Goal: Transaction & Acquisition: Purchase product/service

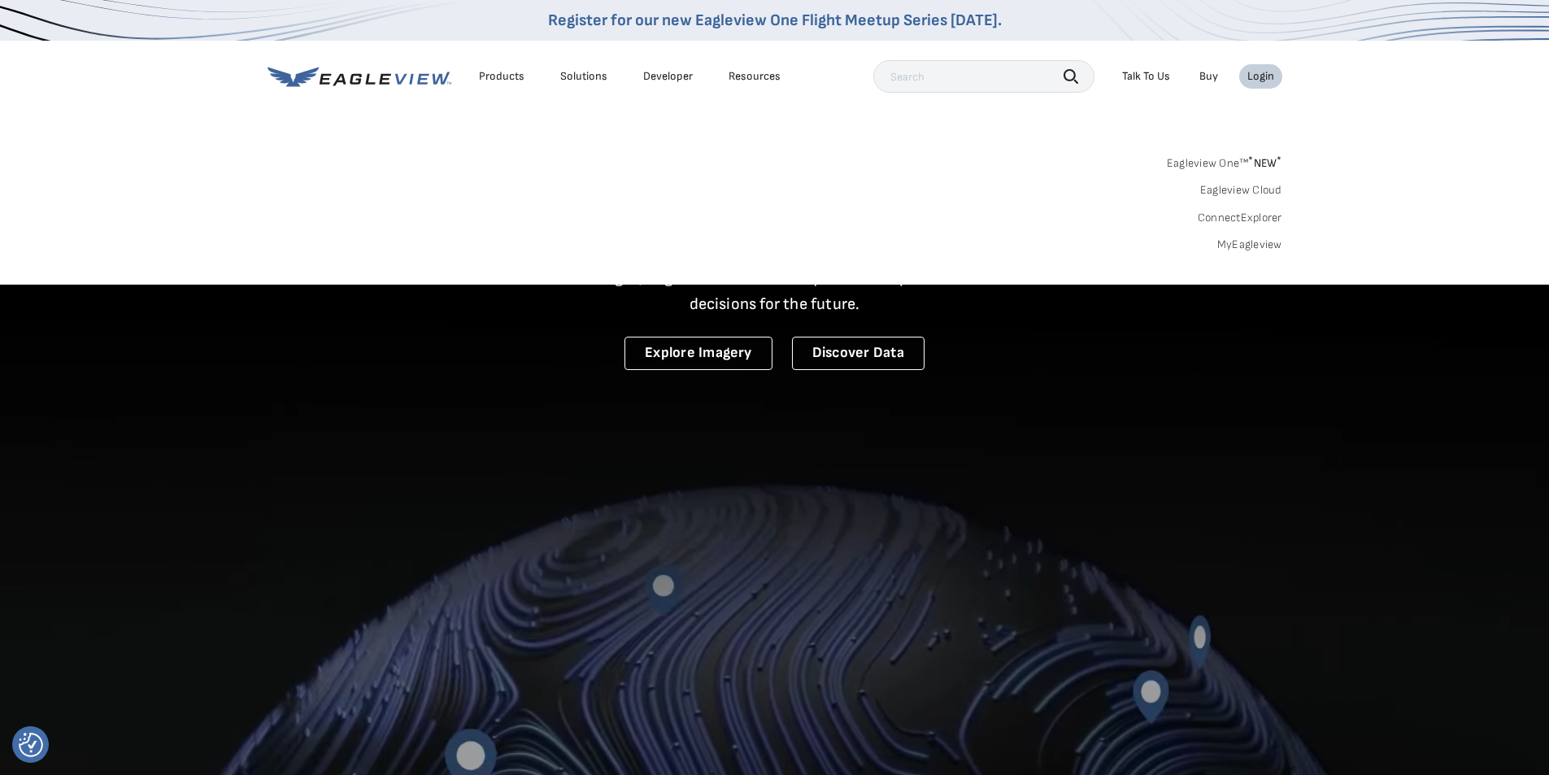
click at [1252, 246] on link "MyEagleview" at bounding box center [1249, 244] width 65 height 15
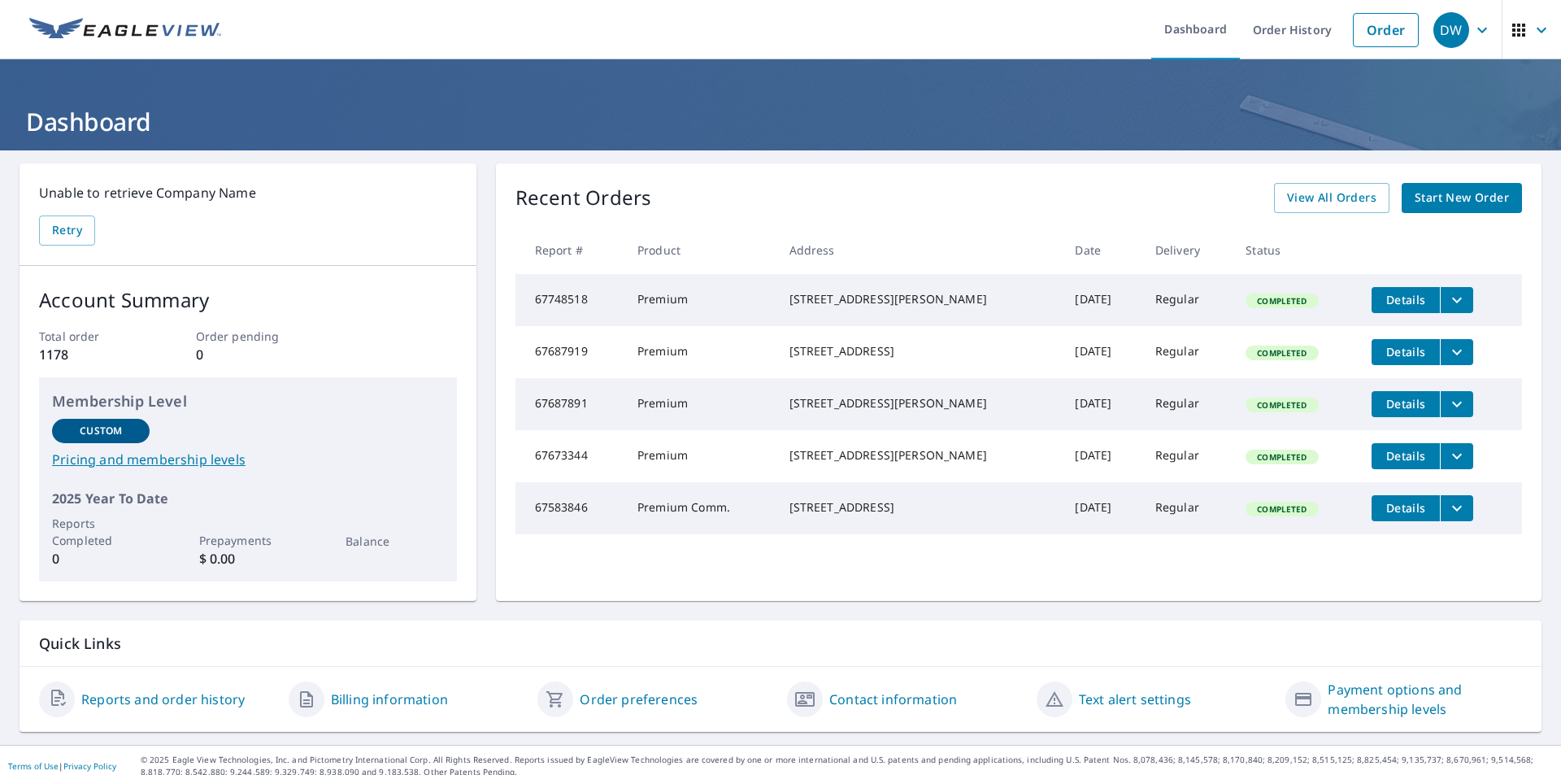
click at [1445, 196] on span "Start New Order" at bounding box center [1462, 198] width 94 height 20
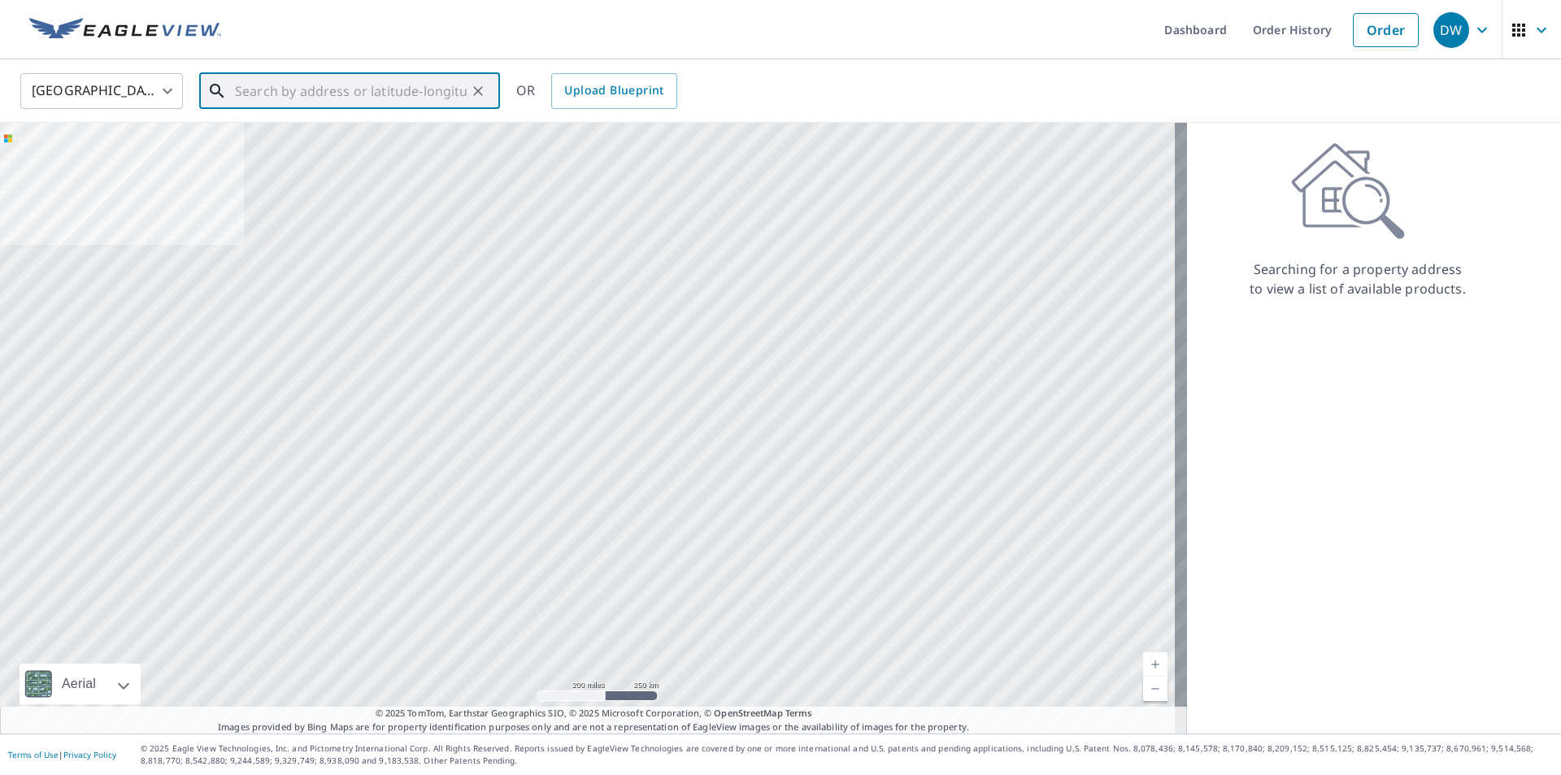
click at [374, 87] on input "text" at bounding box center [351, 91] width 232 height 46
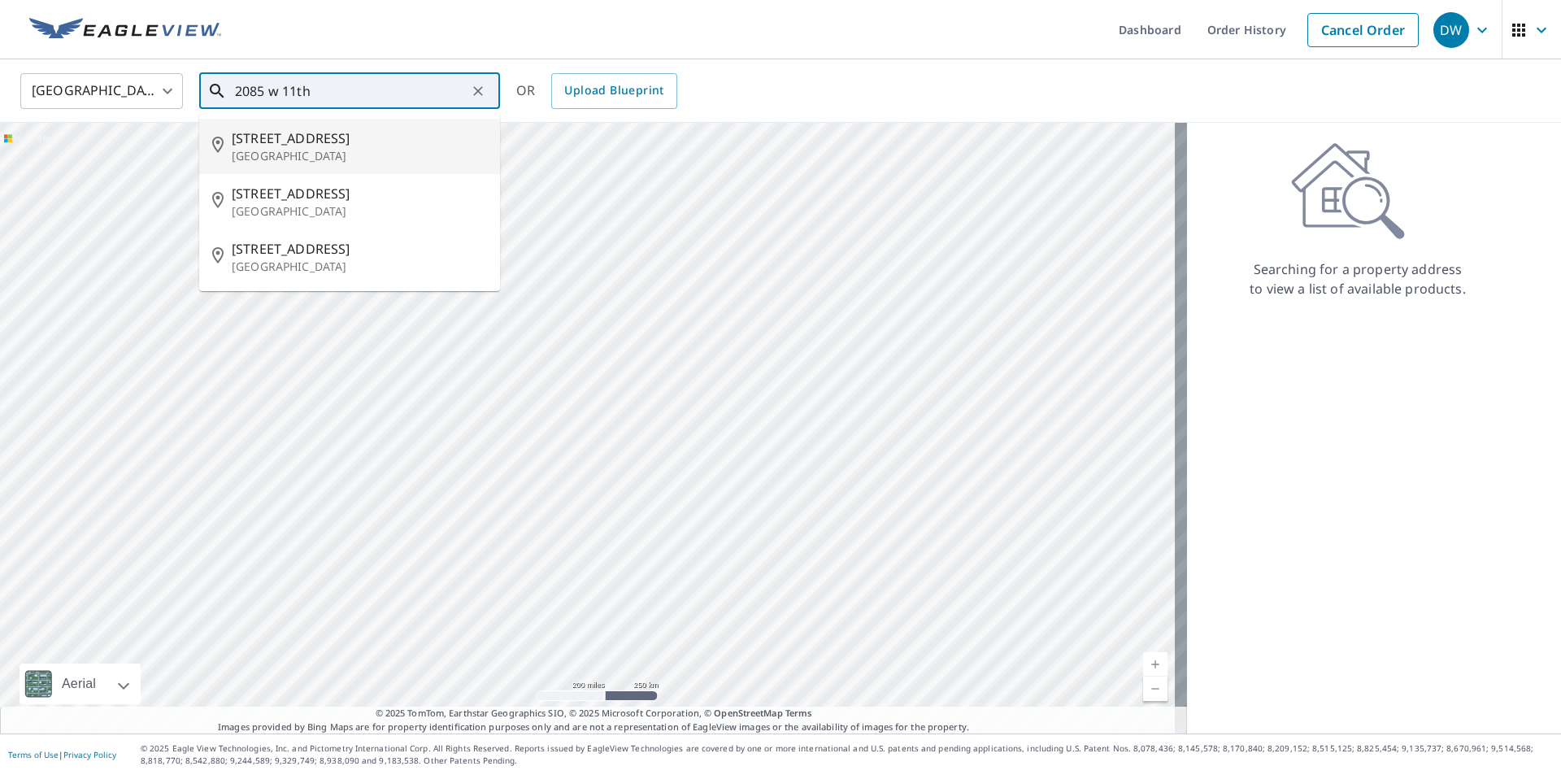
click at [315, 148] on p "[GEOGRAPHIC_DATA]" at bounding box center [359, 156] width 255 height 16
type input "[STREET_ADDRESS]"
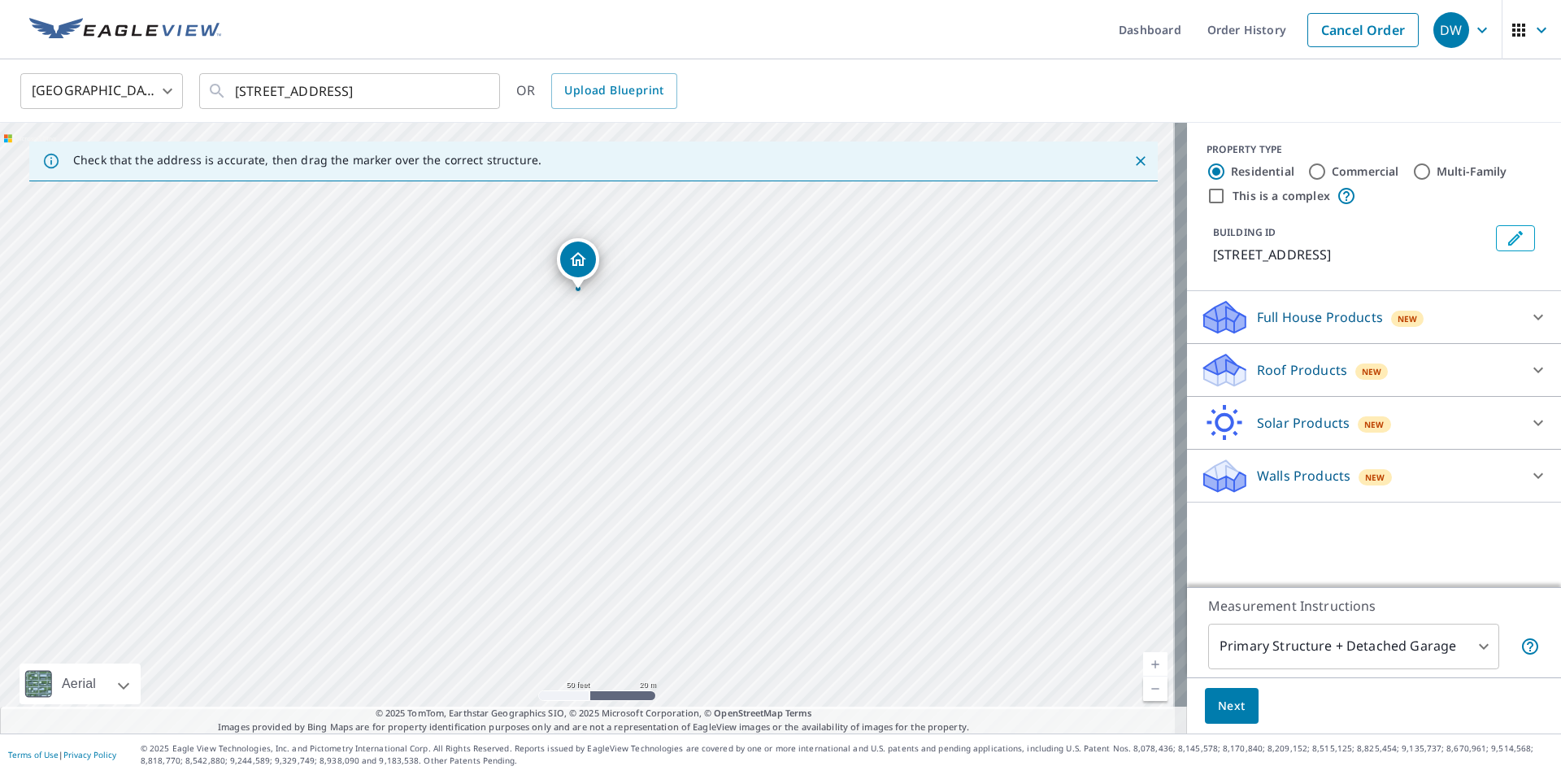
drag, startPoint x: 637, startPoint y: 481, endPoint x: 633, endPoint y: 263, distance: 217.9
click at [633, 263] on div "[STREET_ADDRESS]" at bounding box center [593, 428] width 1187 height 611
click at [554, 515] on div "[STREET_ADDRESS]" at bounding box center [593, 428] width 1187 height 611
drag, startPoint x: 579, startPoint y: 397, endPoint x: 620, endPoint y: 672, distance: 278.7
drag, startPoint x: 626, startPoint y: 476, endPoint x: 599, endPoint y: 526, distance: 57.1
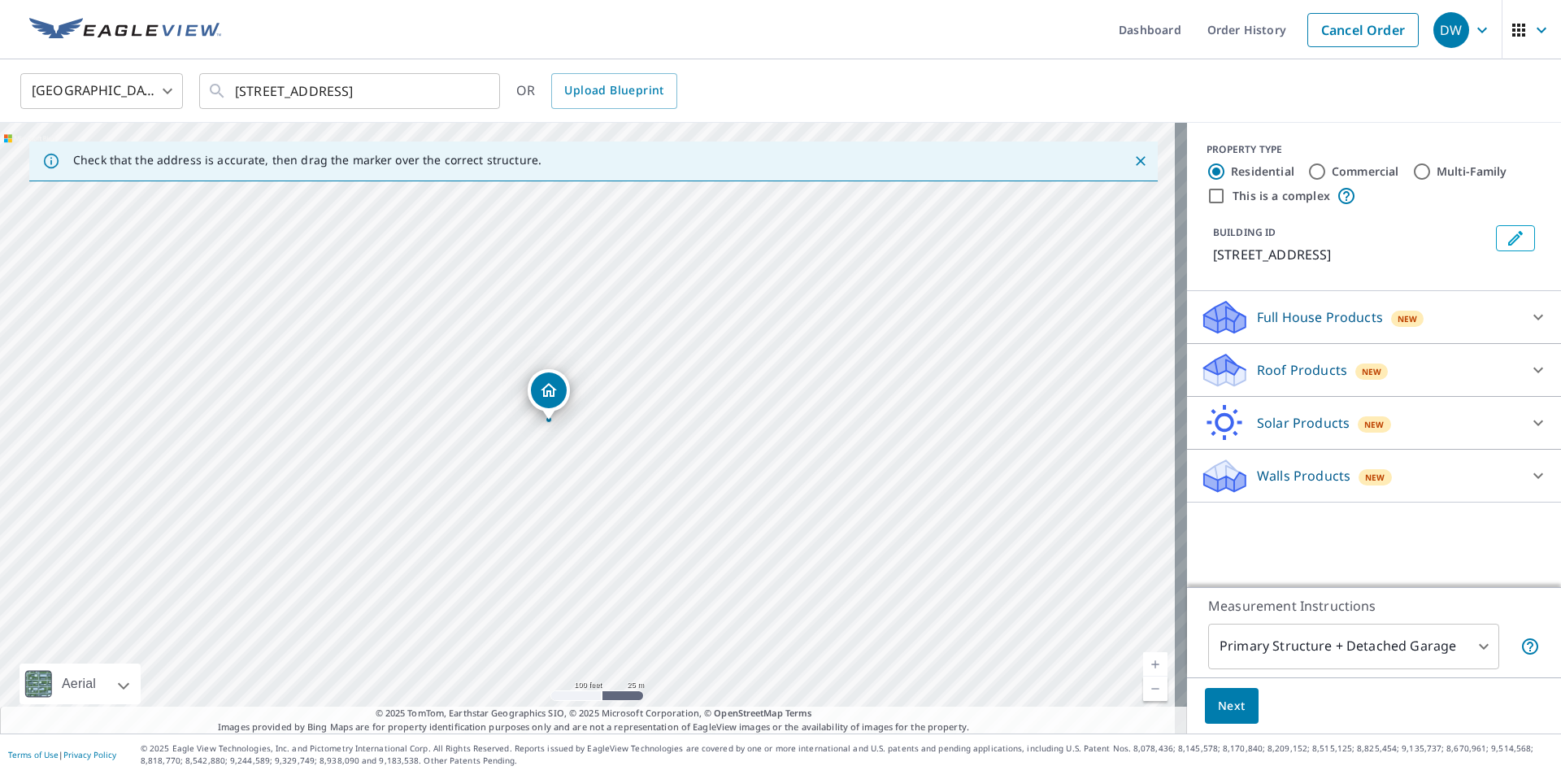
click at [1533, 372] on icon at bounding box center [1538, 371] width 10 height 6
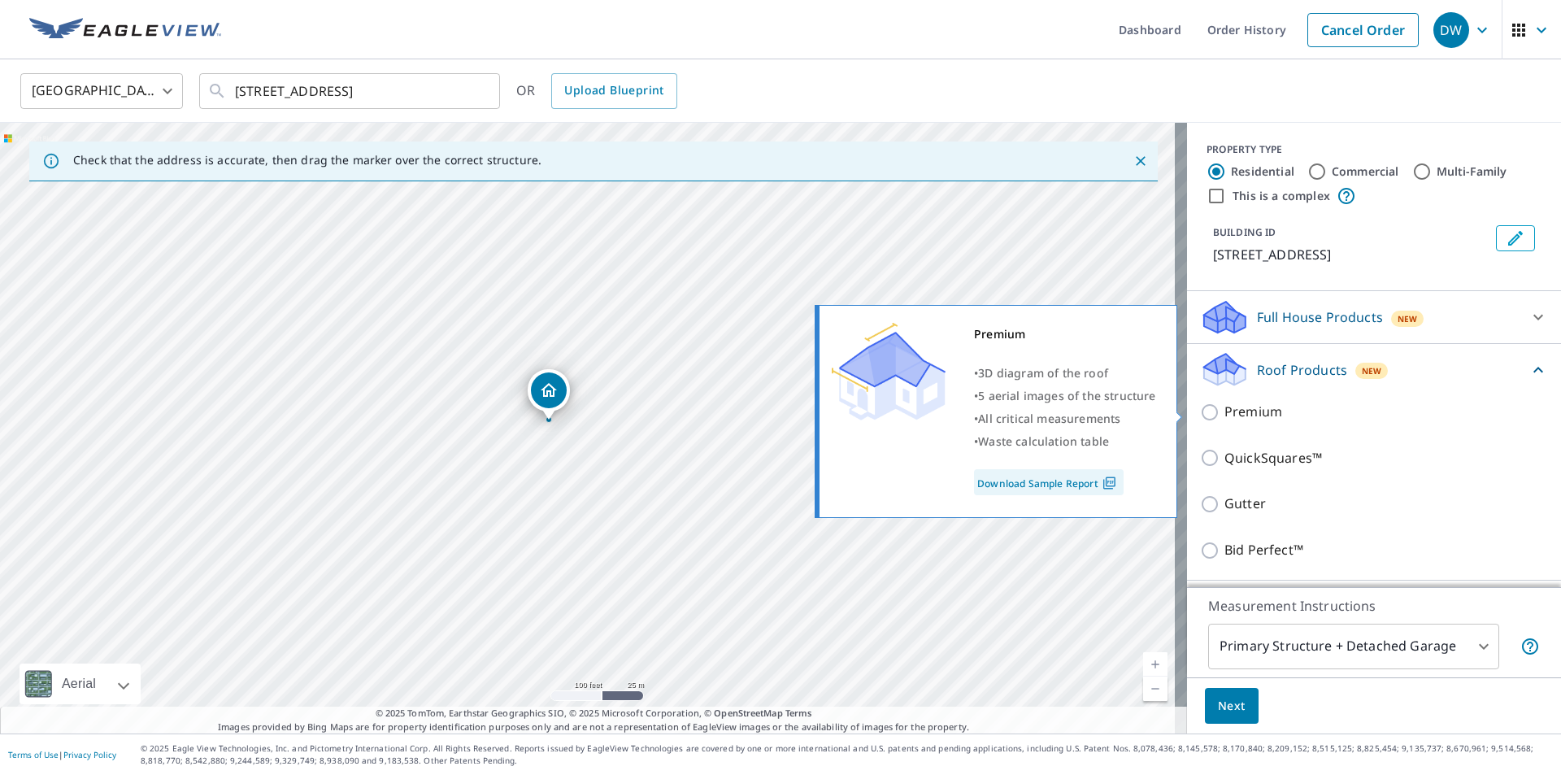
click at [1252, 412] on p "Premium" at bounding box center [1253, 412] width 58 height 20
click at [1224, 412] on input "Premium" at bounding box center [1212, 412] width 24 height 20
checkbox input "true"
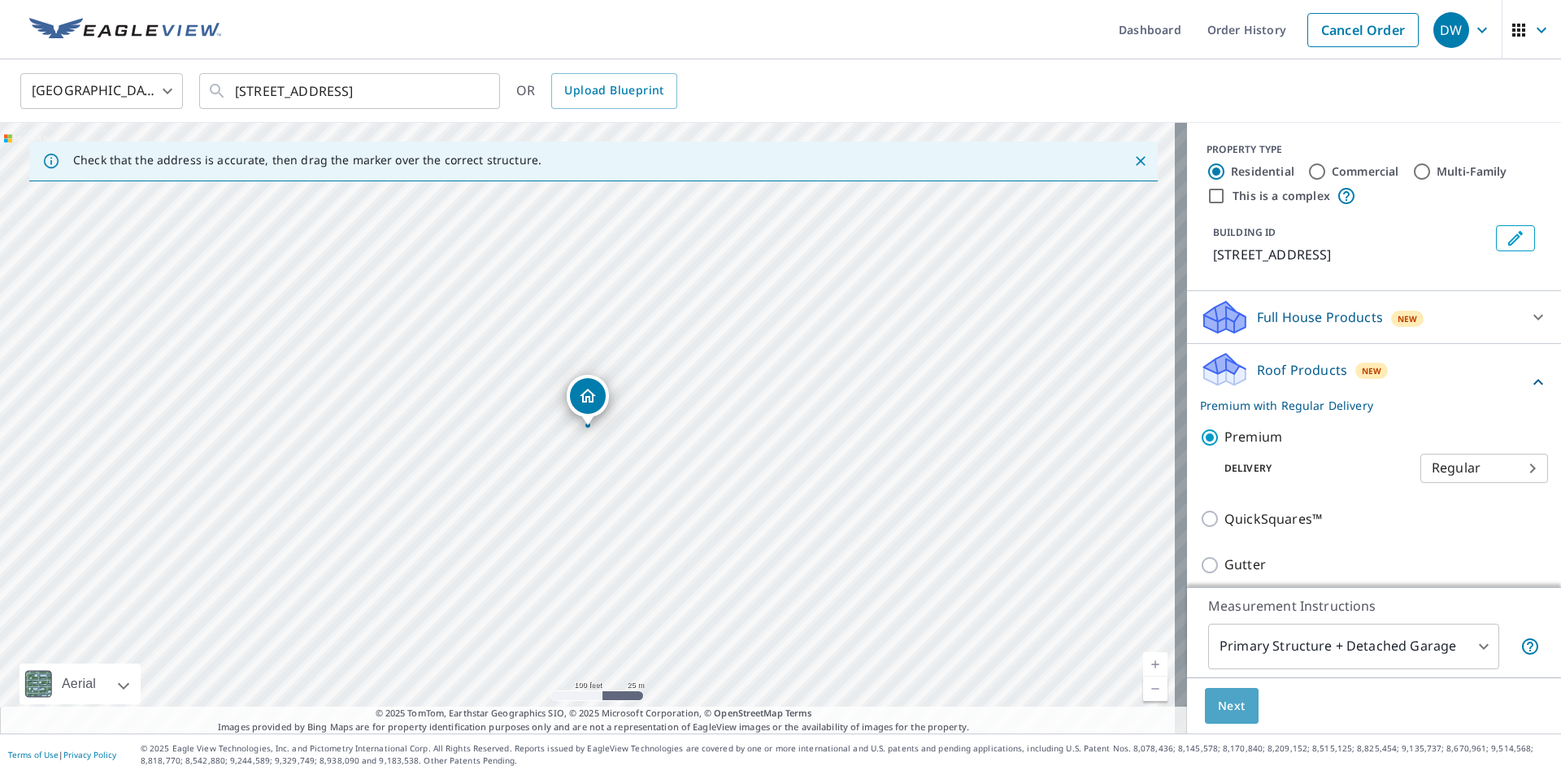
click at [1218, 705] on span "Next" at bounding box center [1232, 706] width 28 height 20
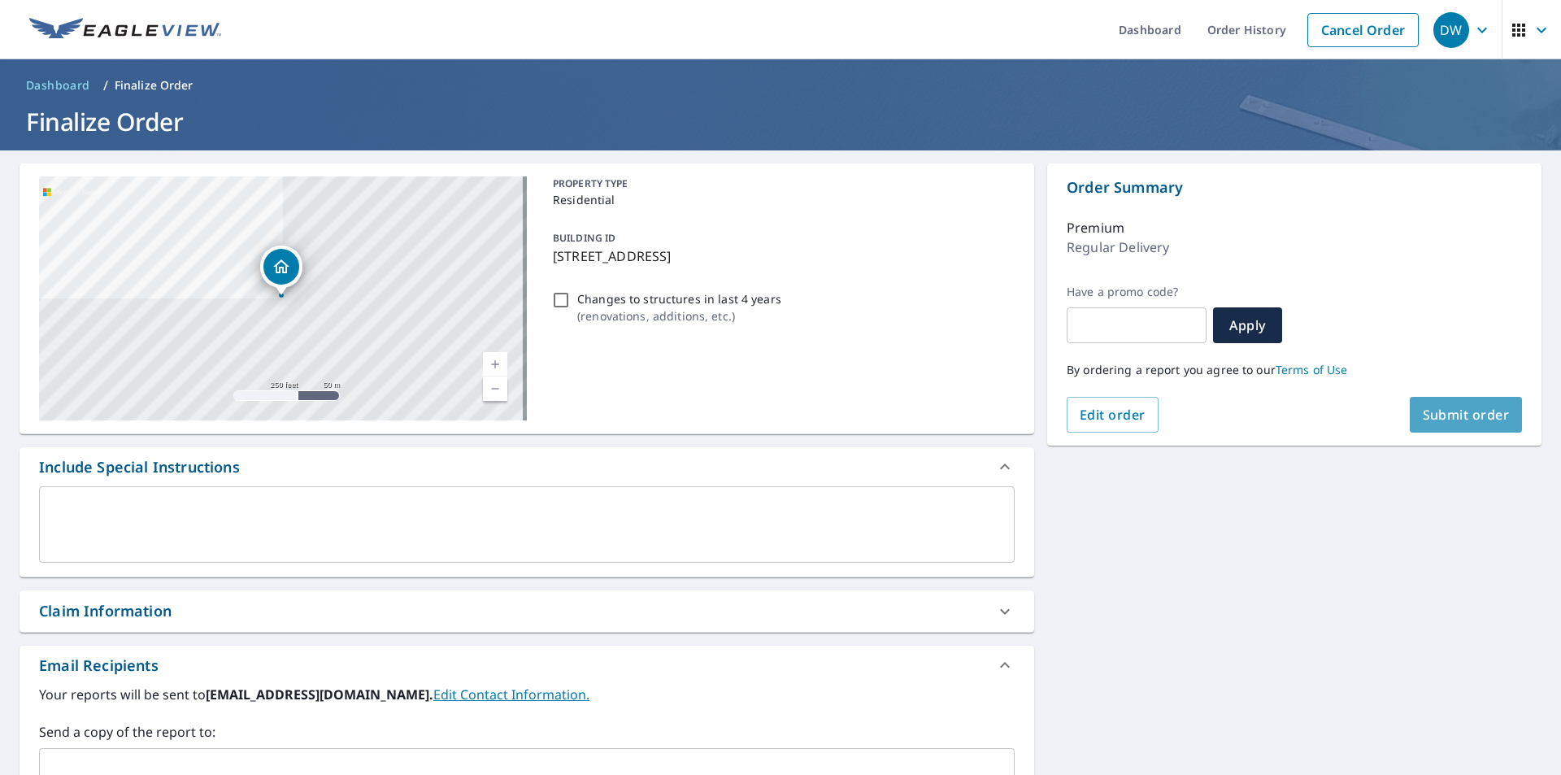
click at [1442, 415] on span "Submit order" at bounding box center [1466, 415] width 87 height 18
